Goal: Obtain resource: Obtain resource

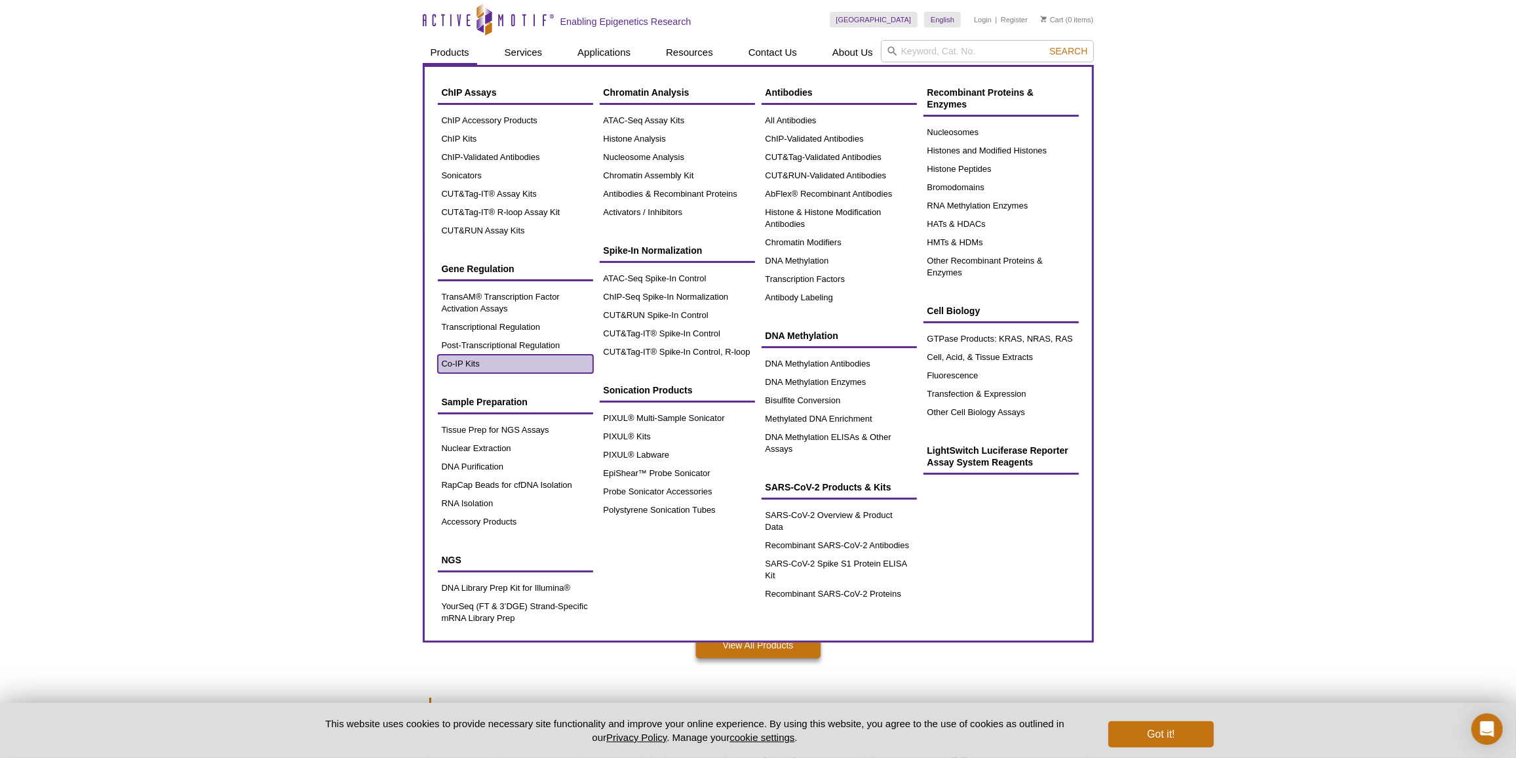
click at [471, 358] on link "Co-IP Kits" at bounding box center [515, 364] width 155 height 18
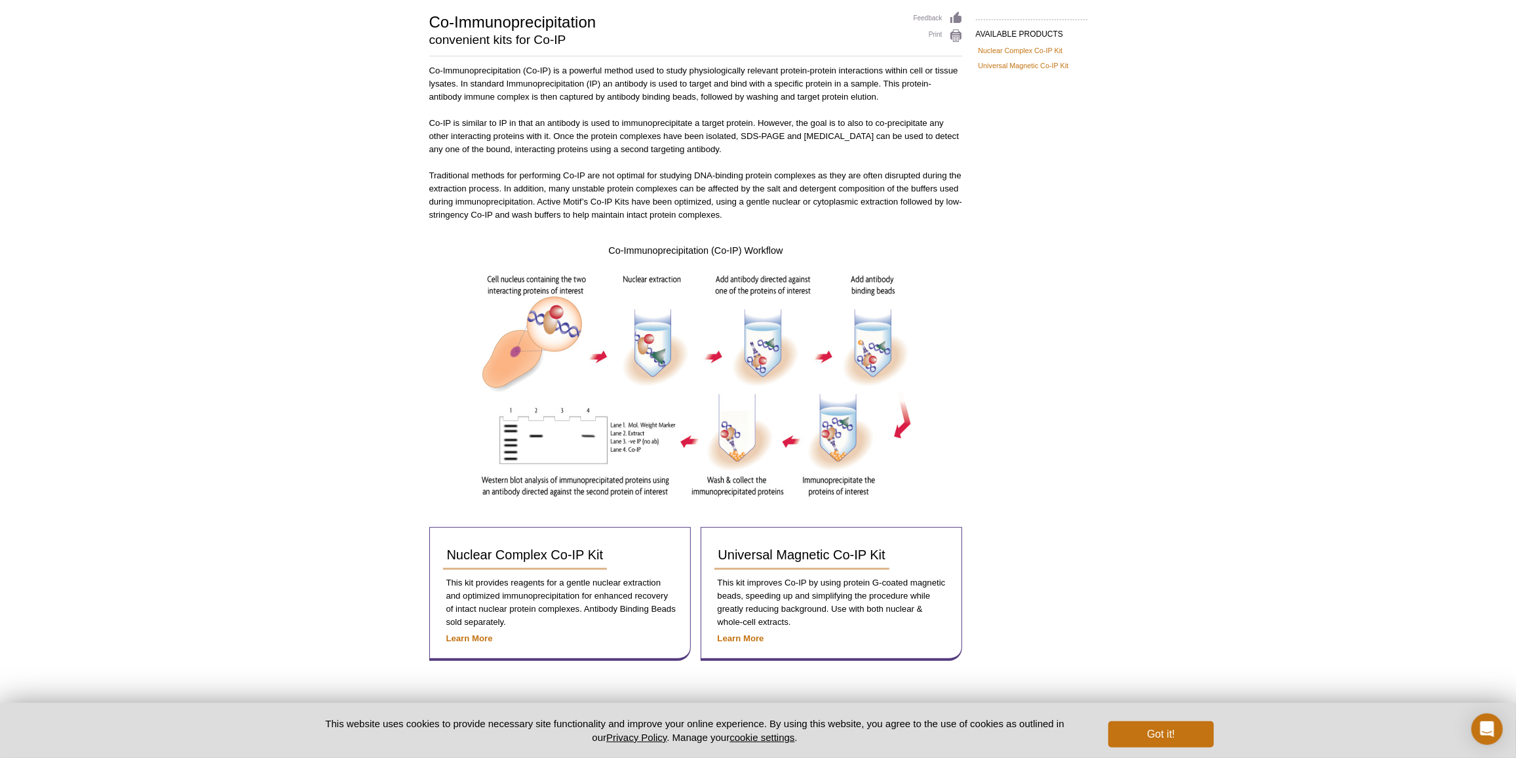
scroll to position [149, 0]
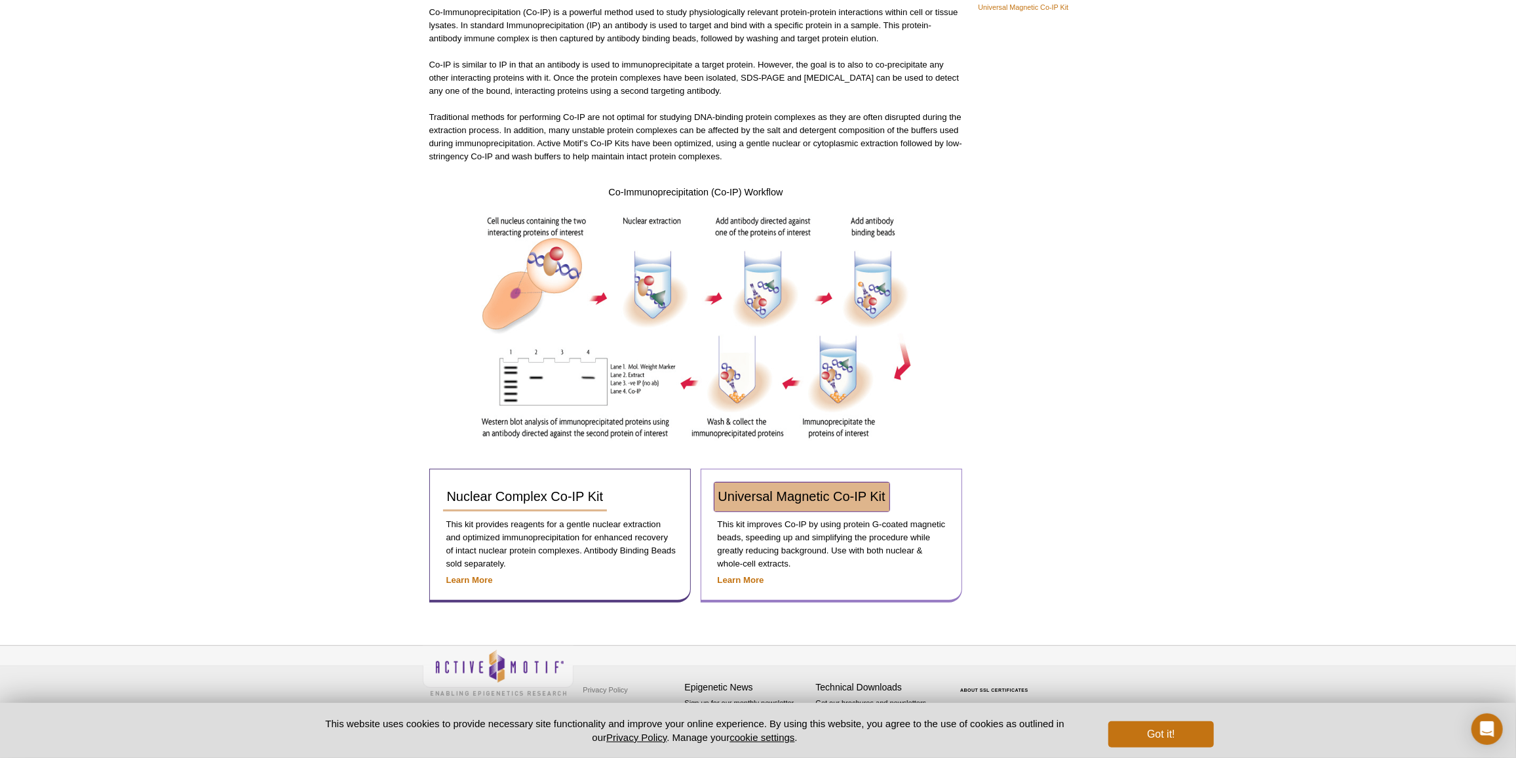
click at [828, 499] on span "Universal Magnetic Co-IP Kit" at bounding box center [801, 496] width 167 height 14
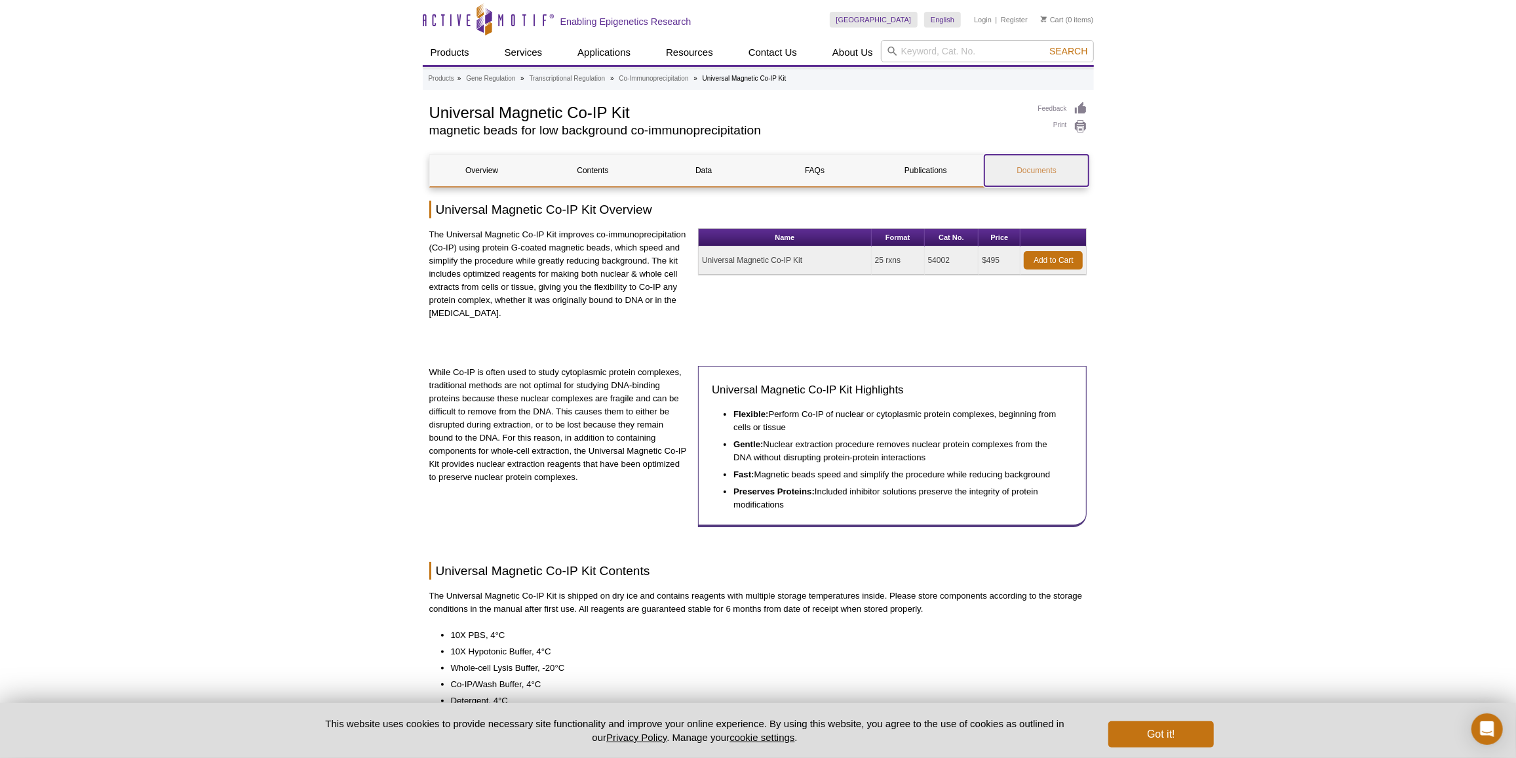
click at [1071, 179] on link "Documents" at bounding box center [1036, 170] width 104 height 31
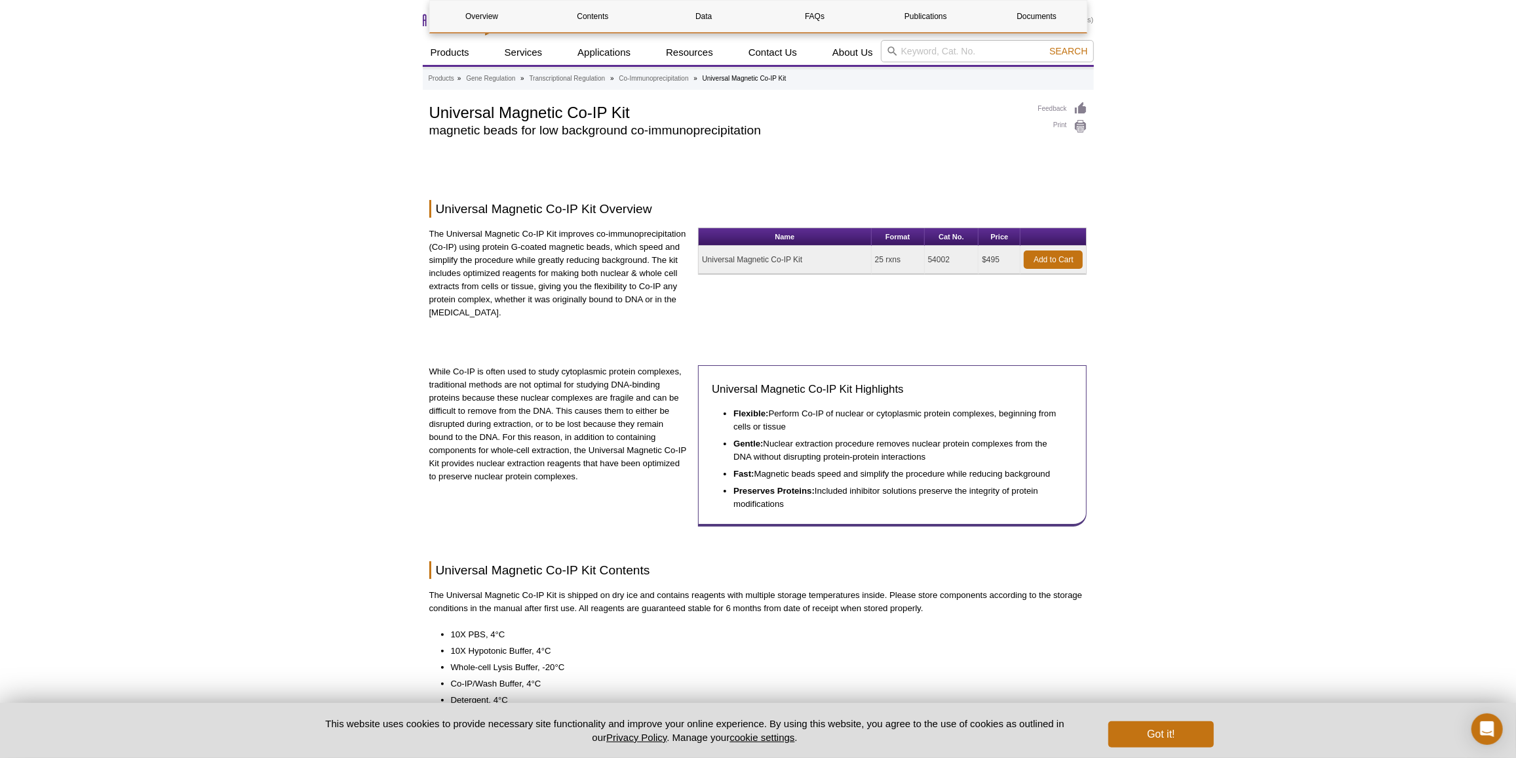
scroll to position [1457, 0]
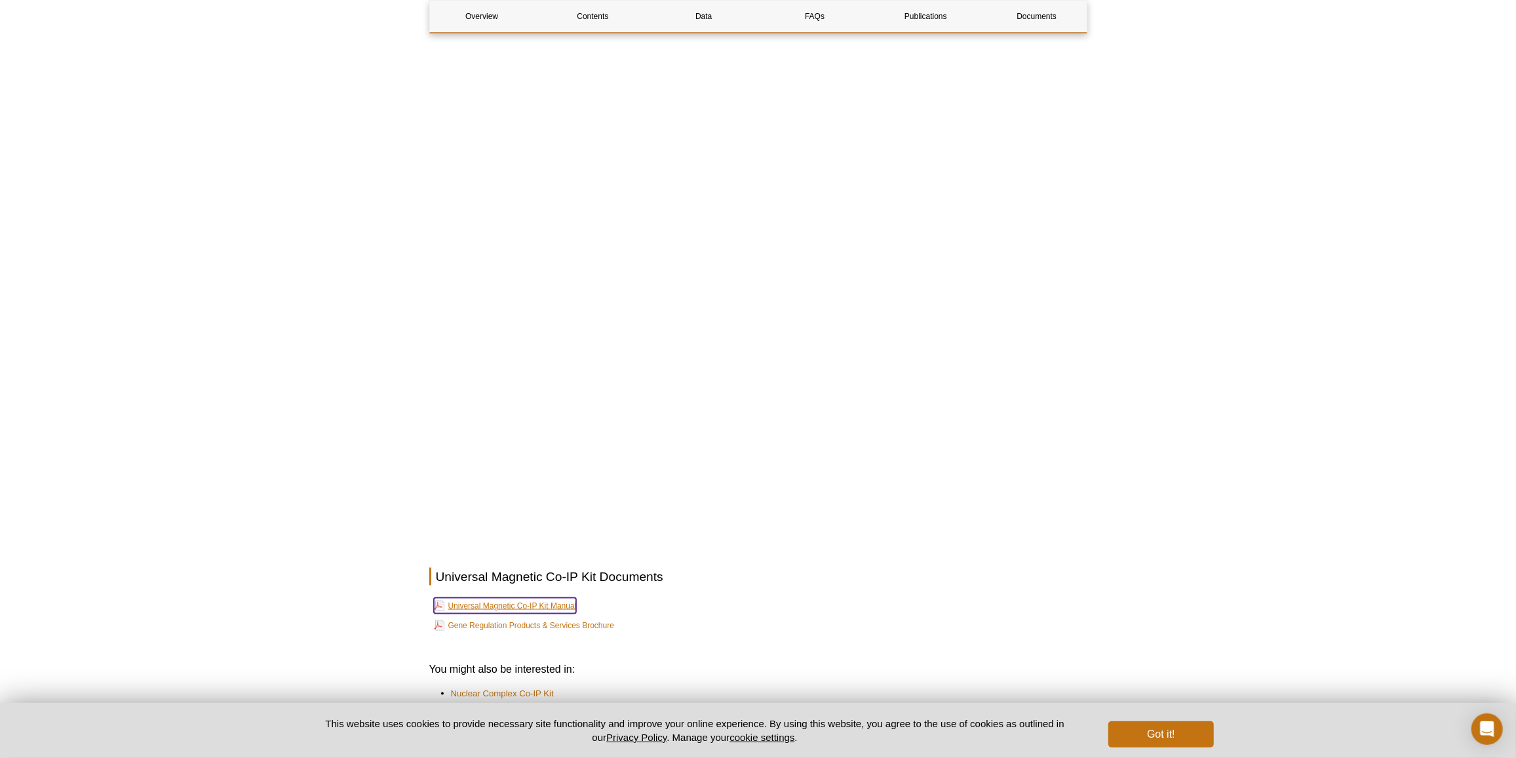
click at [549, 608] on link "Universal Magnetic Co-IP Kit Manual" at bounding box center [505, 606] width 143 height 16
